Goal: Transaction & Acquisition: Purchase product/service

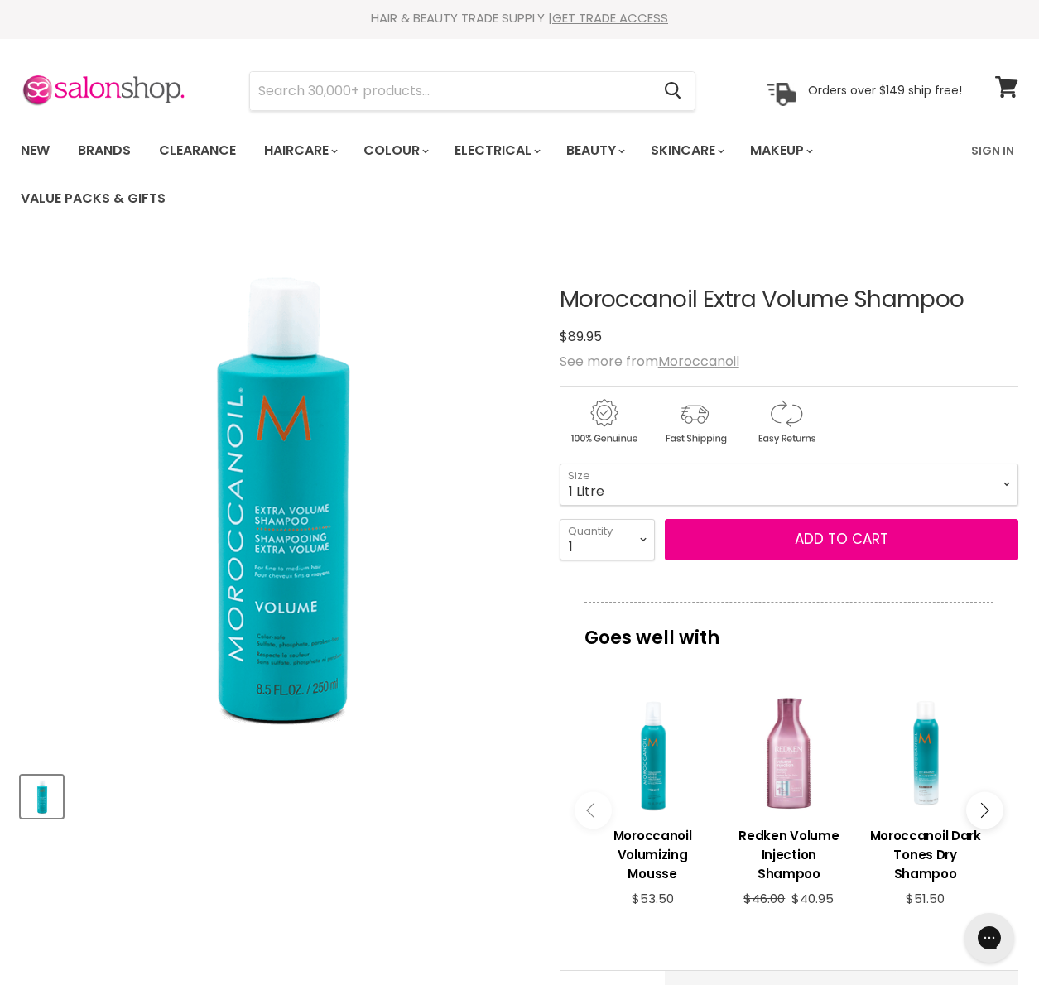
scroll to position [3, 0]
click at [591, 504] on select "250ml 1 Litre" at bounding box center [789, 483] width 459 height 41
drag, startPoint x: 543, startPoint y: 295, endPoint x: 844, endPoint y: 301, distance: 300.6
click at [844, 301] on article "Click or scroll to zoom Tap or pinch to zoom Moroccanoil Extra Volume Shampoo N…" at bounding box center [520, 762] width 998 height 1034
drag, startPoint x: 981, startPoint y: 301, endPoint x: 561, endPoint y: 294, distance: 420.7
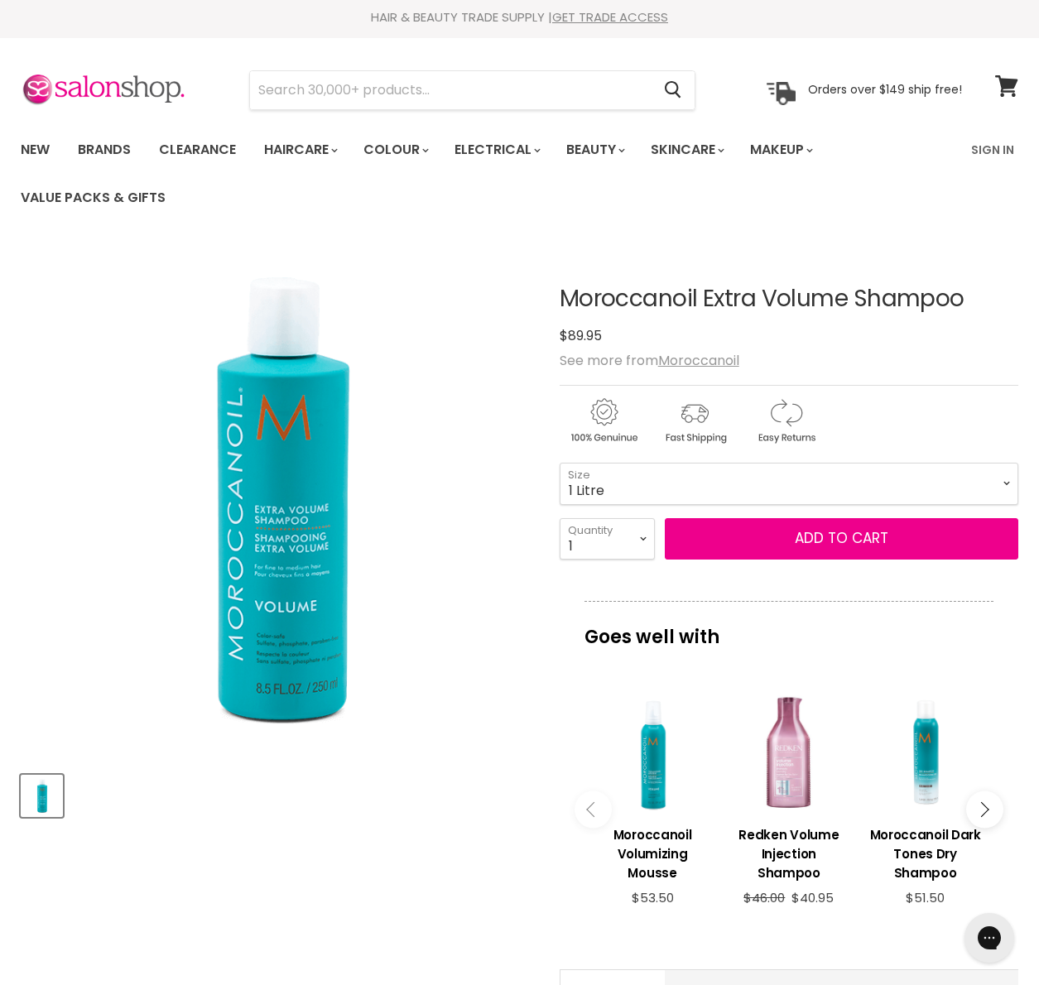
click at [561, 294] on h1 "Moroccanoil Extra Volume Shampoo" at bounding box center [789, 299] width 459 height 26
copy h1 "Moroccanoil Extra Volume Shampoo"
click at [712, 504] on select "250ml 1 Litre" at bounding box center [789, 483] width 459 height 41
click at [560, 498] on select "250ml 1 Litre" at bounding box center [789, 483] width 459 height 41
click at [638, 491] on select "250ml 1 Litre" at bounding box center [789, 483] width 459 height 41
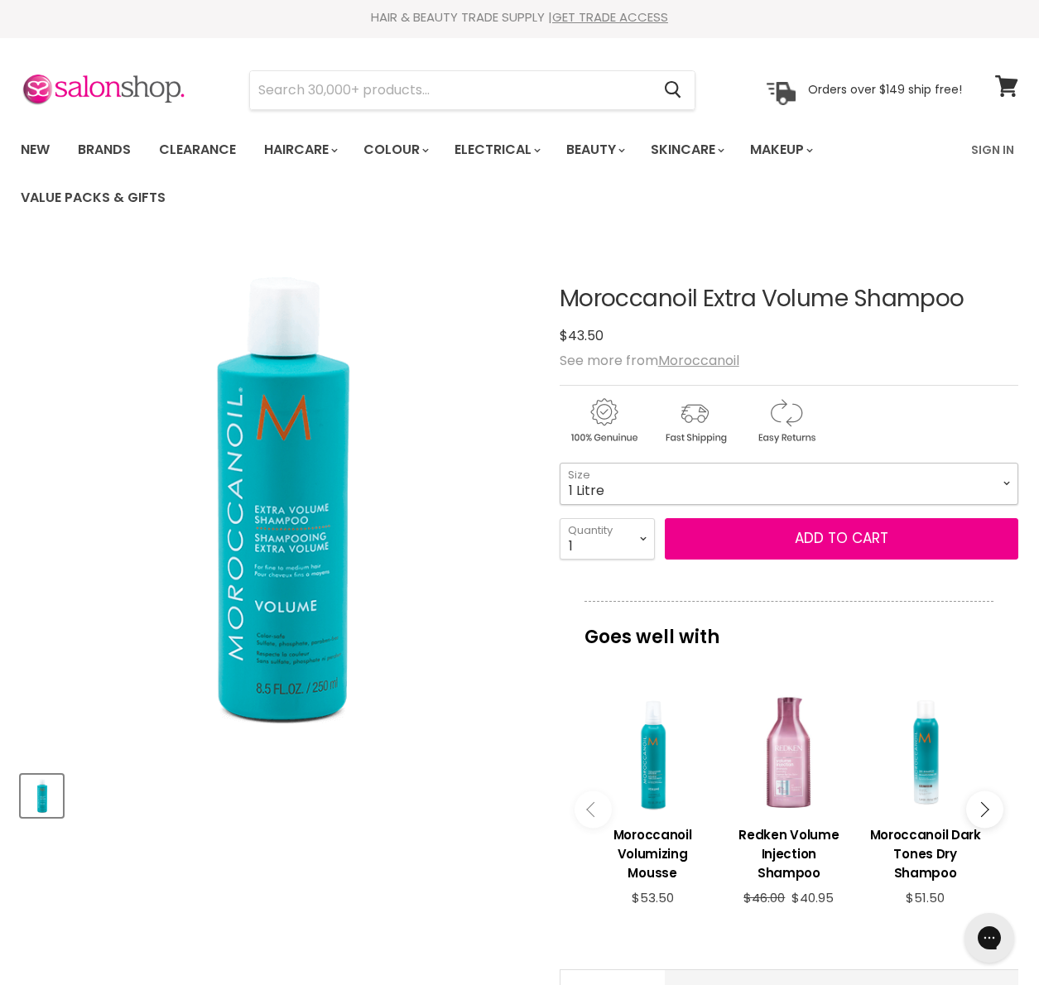
click at [560, 463] on select "250ml 1 Litre" at bounding box center [789, 483] width 459 height 41
select select "1 Litre"
click at [517, 594] on img "Moroccanoil Extra Volume Shampoo image. Click or Scroll to Zoom." at bounding box center [278, 501] width 514 height 514
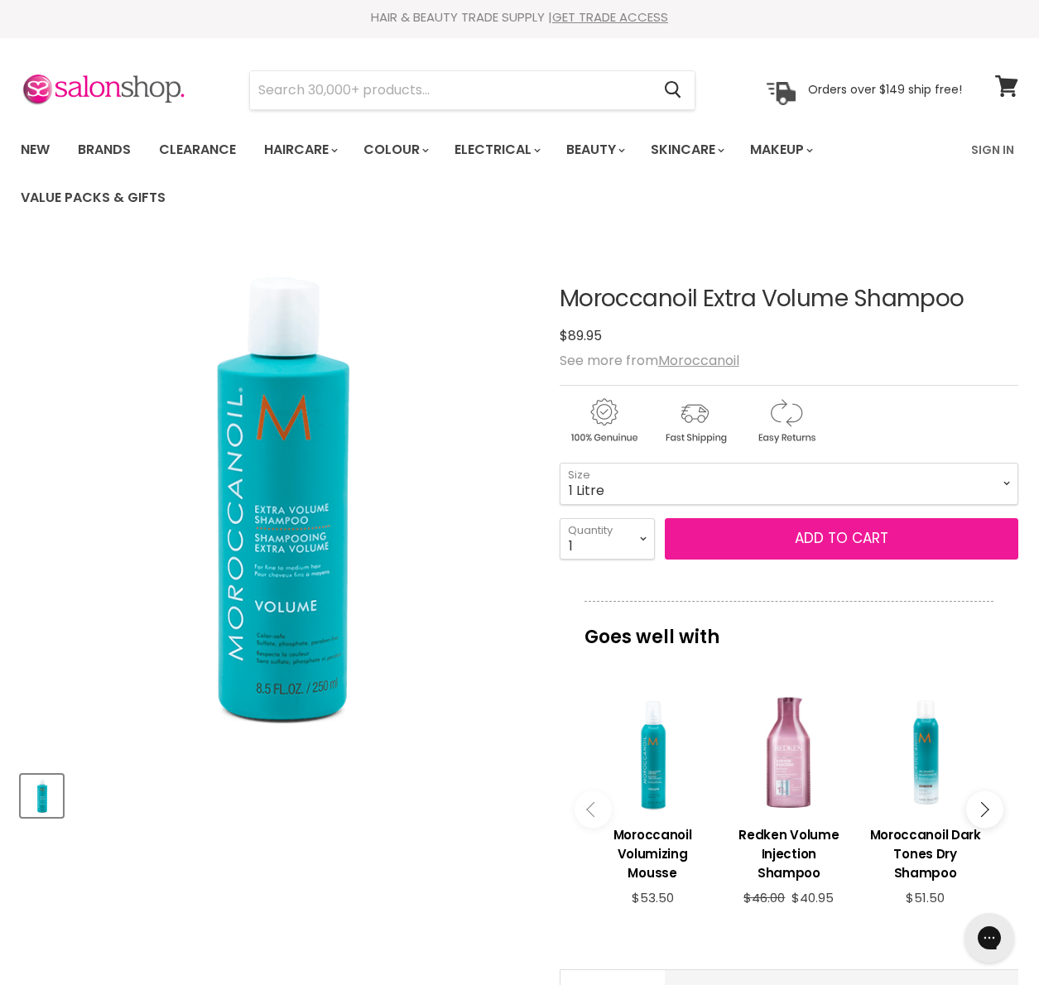
click at [789, 538] on button "Add to cart" at bounding box center [842, 538] width 354 height 41
click at [809, 543] on button "Add to cart" at bounding box center [842, 538] width 354 height 41
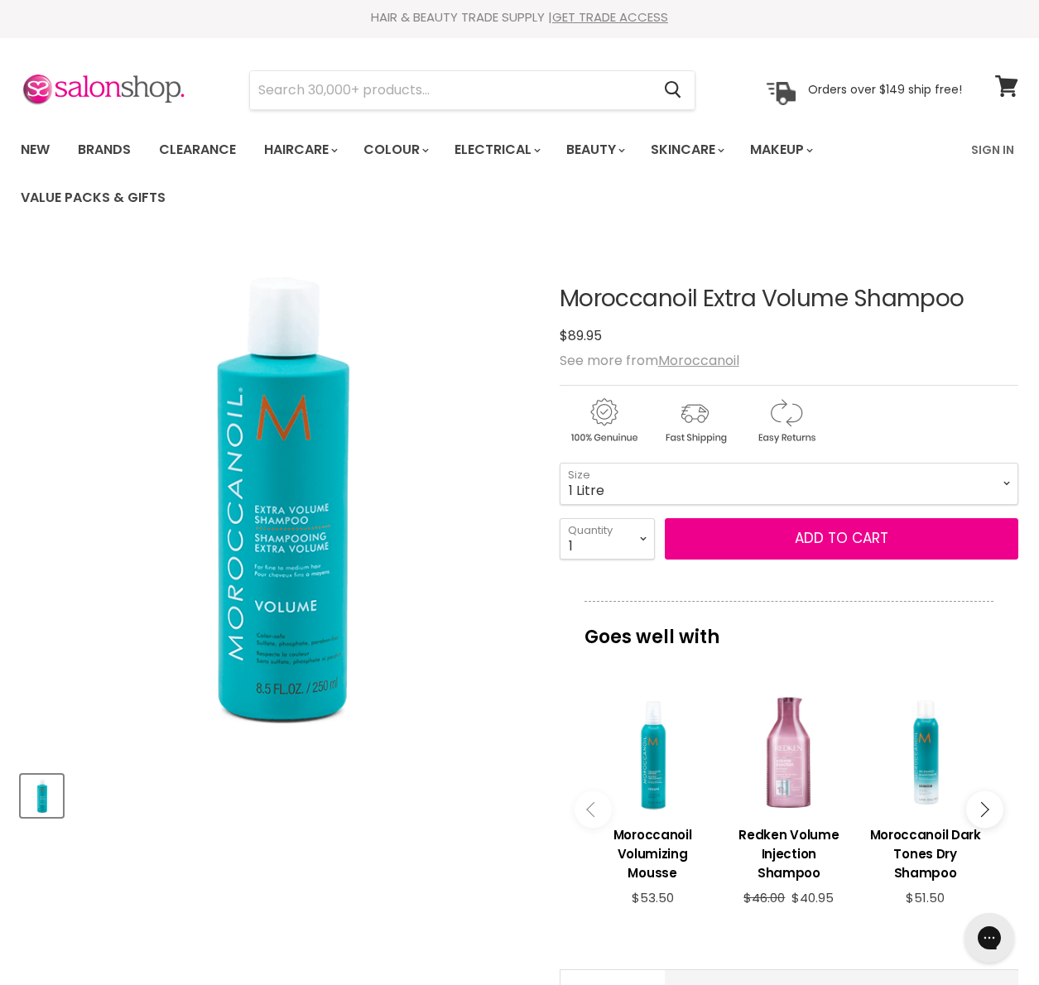
click at [557, 598] on article "Click or scroll to zoom Tap or pinch to zoom Moroccanoil Extra Volume Shampoo N…" at bounding box center [520, 762] width 998 height 1034
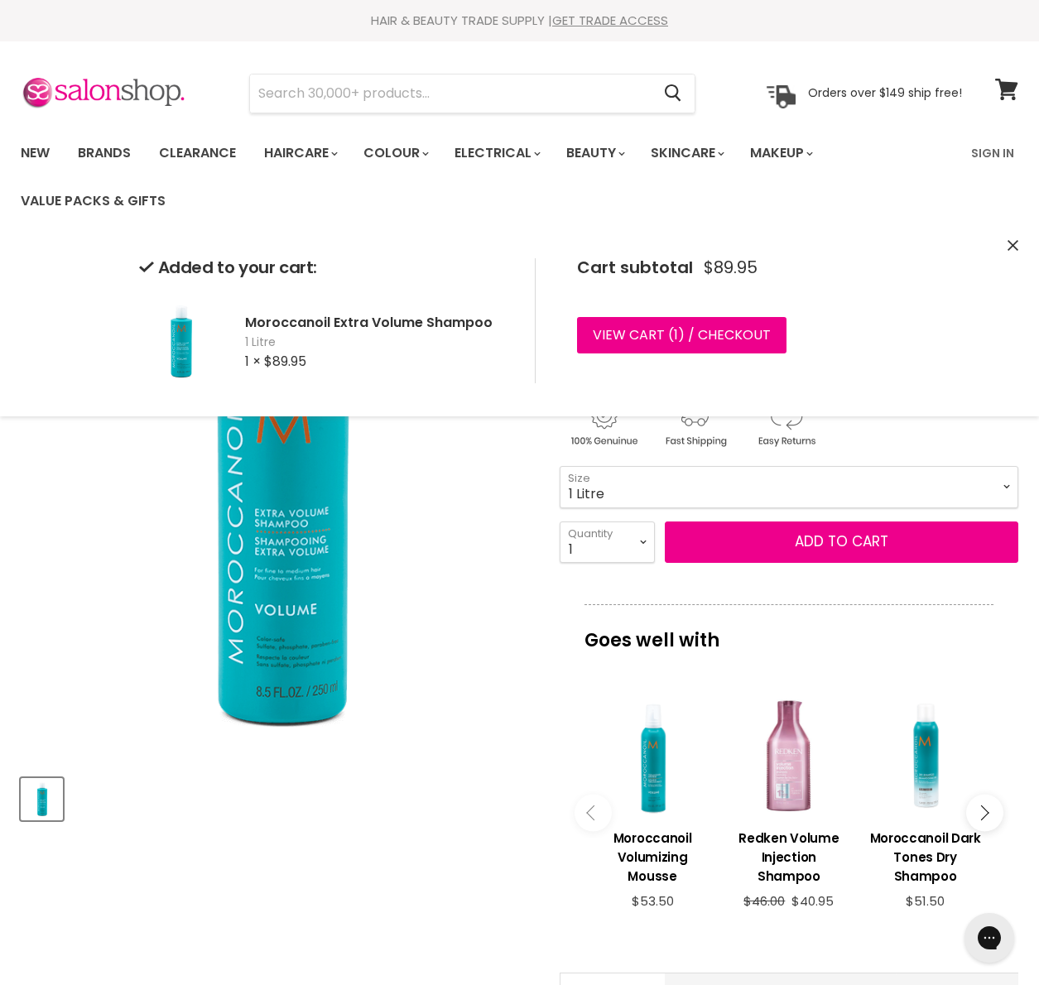
drag, startPoint x: 454, startPoint y: 801, endPoint x: 480, endPoint y: 778, distance: 34.7
click at [455, 800] on div "Product thumbnails" at bounding box center [277, 796] width 519 height 47
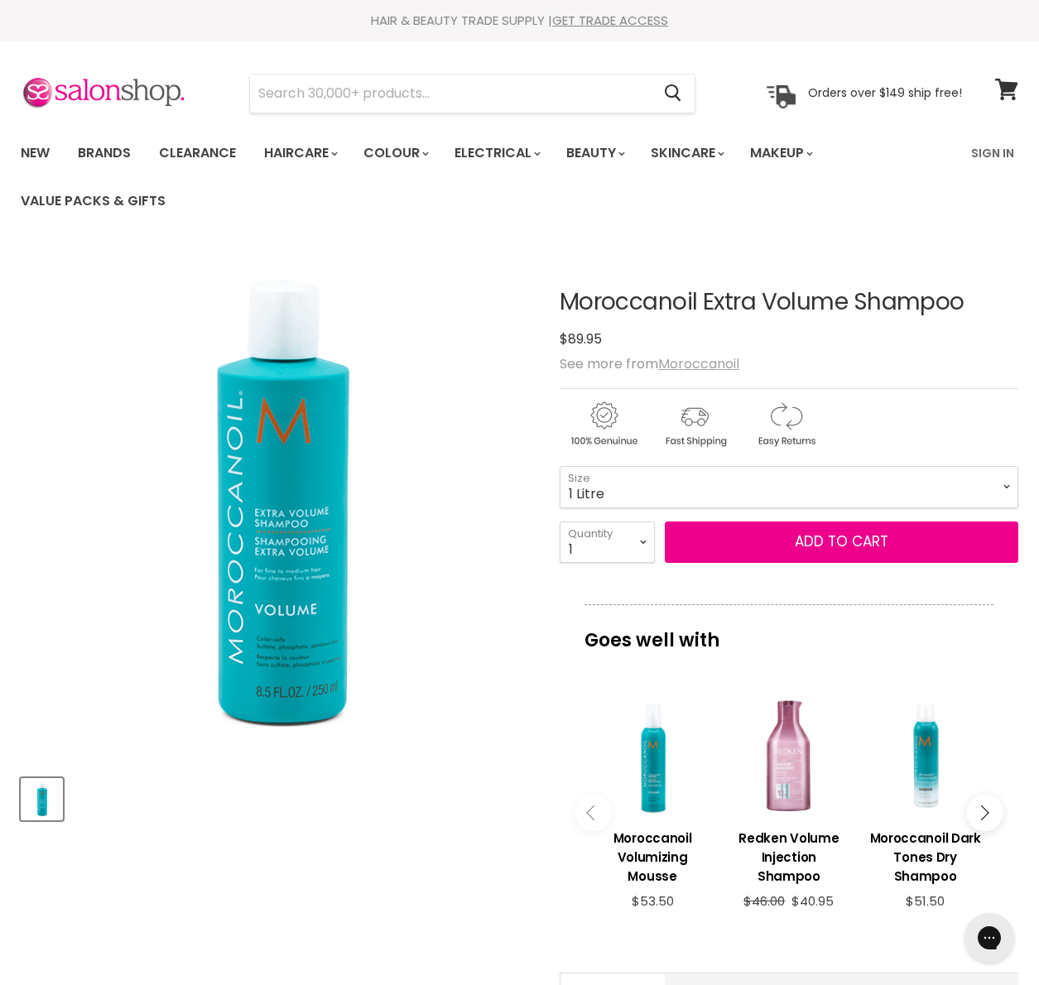
click at [715, 358] on u "Moroccanoil" at bounding box center [698, 363] width 81 height 19
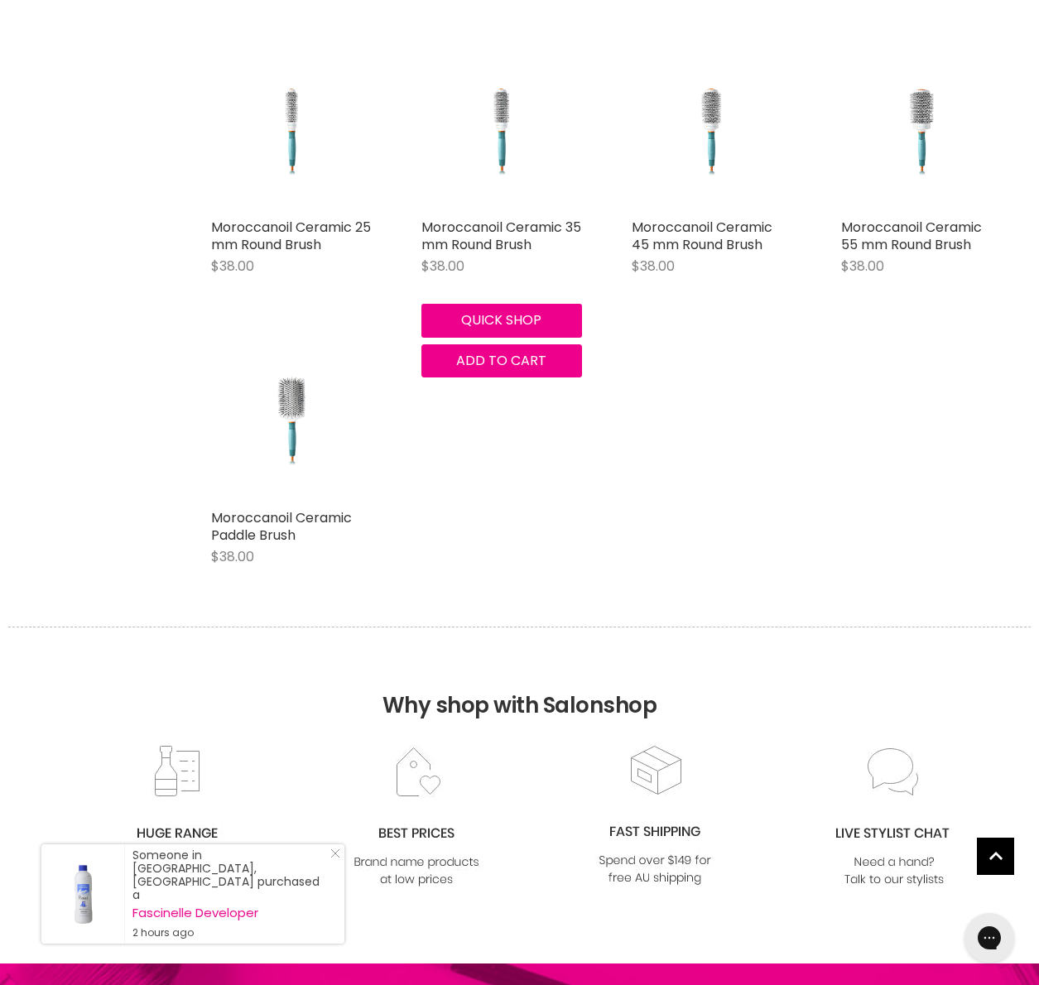
scroll to position [3244, 0]
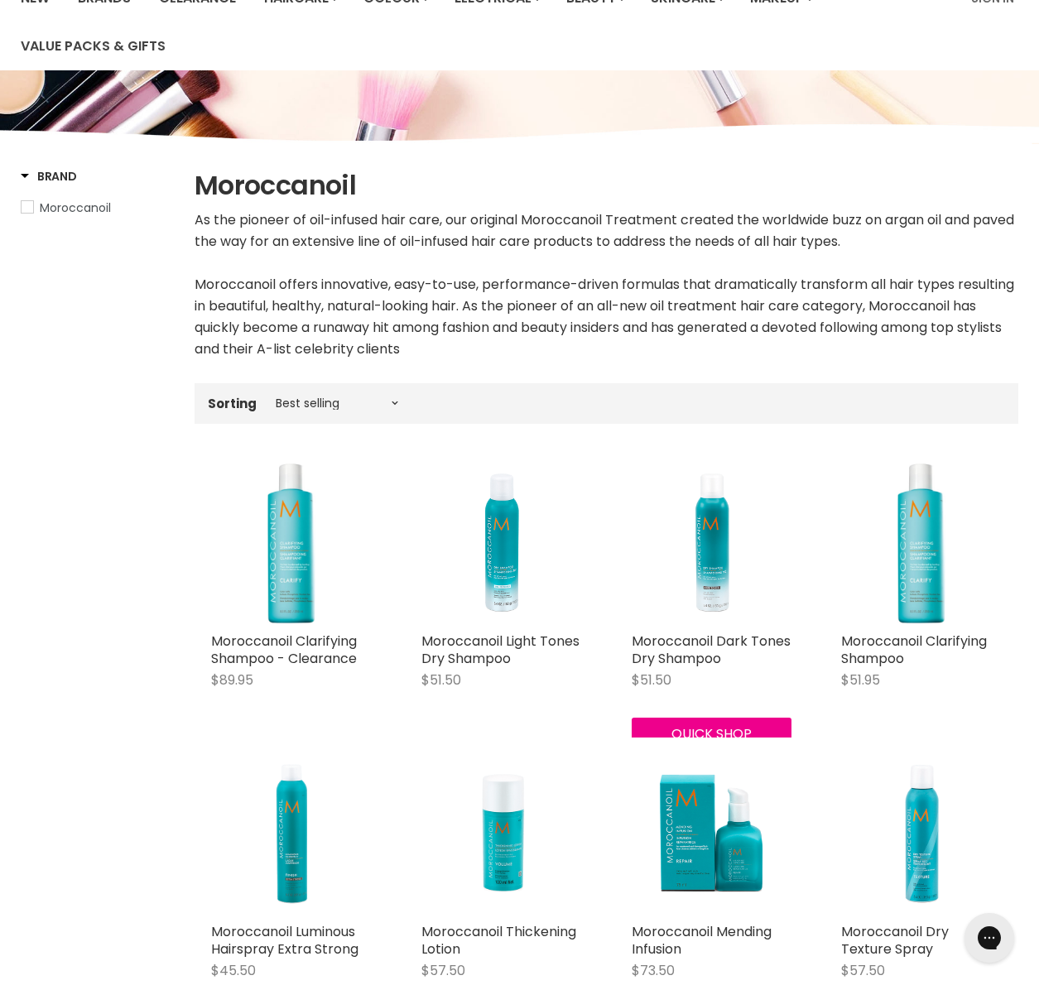
scroll to position [0, 0]
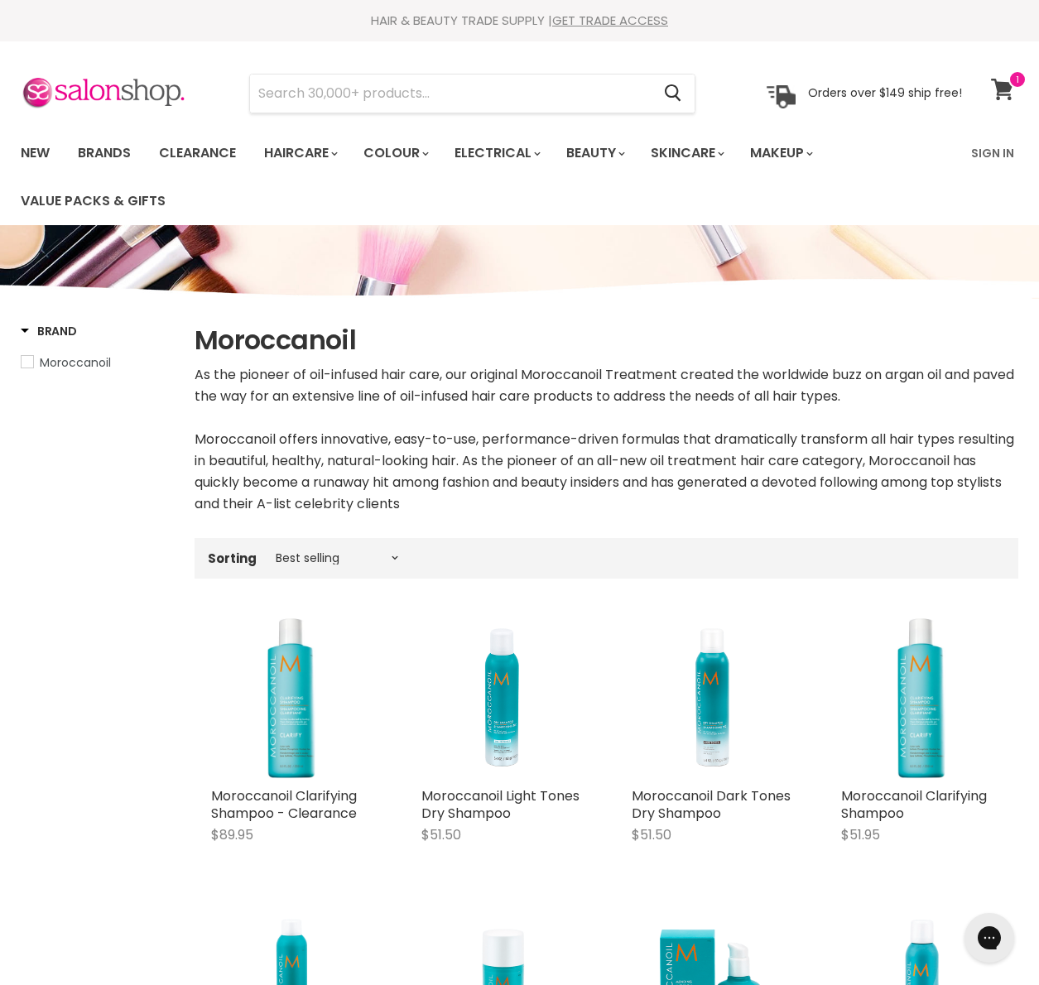
click at [997, 95] on icon at bounding box center [1002, 90] width 23 height 22
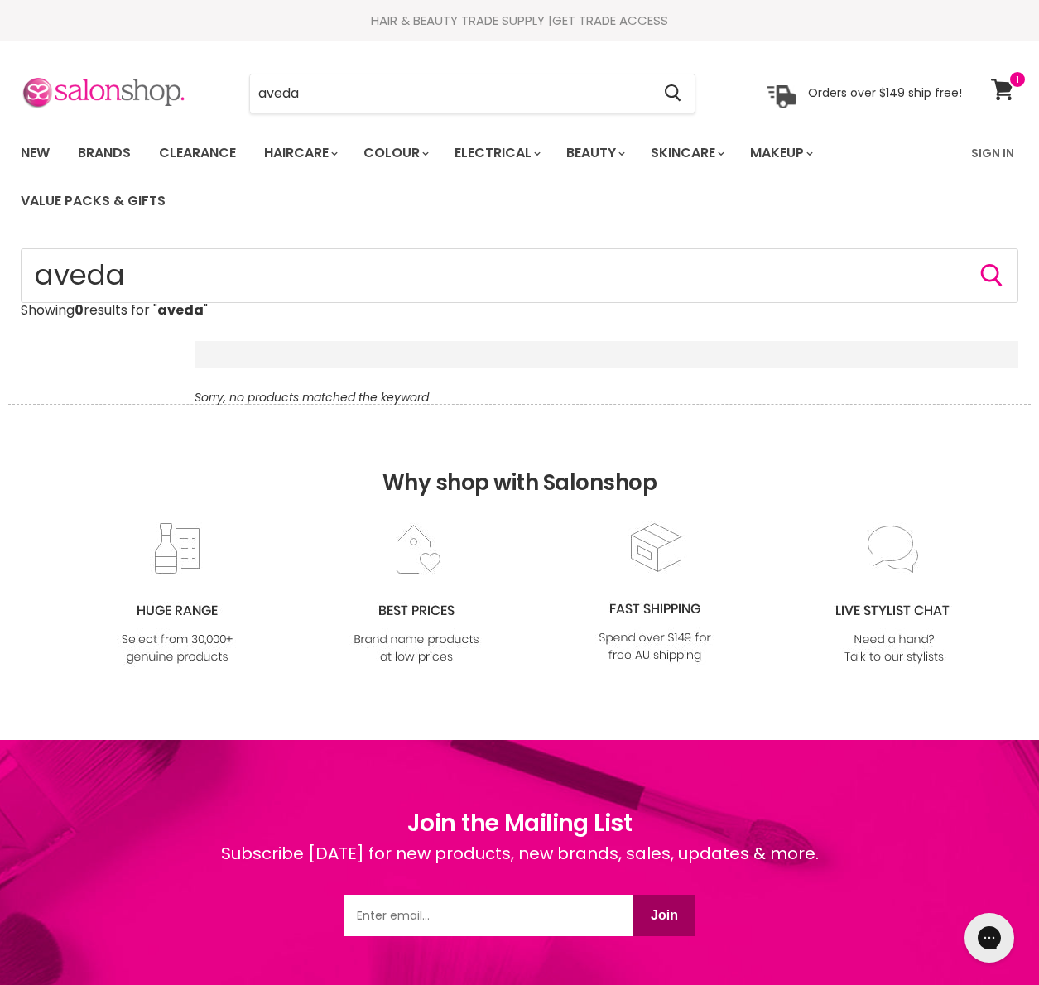
click at [137, 89] on img at bounding box center [104, 93] width 166 height 35
